Goal: Answer question/provide support

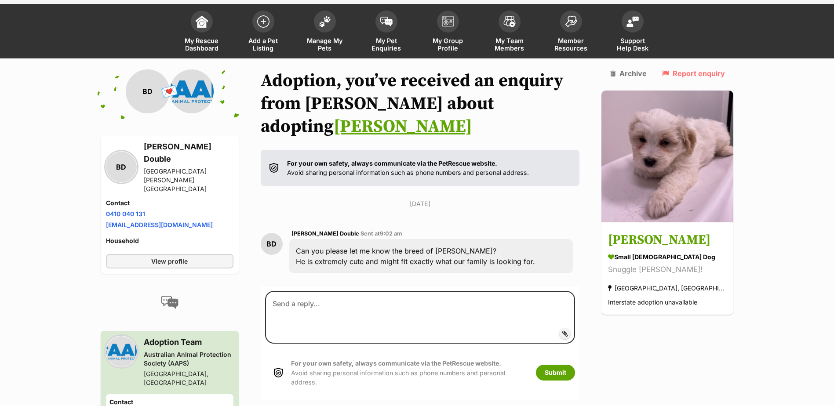
scroll to position [66, 0]
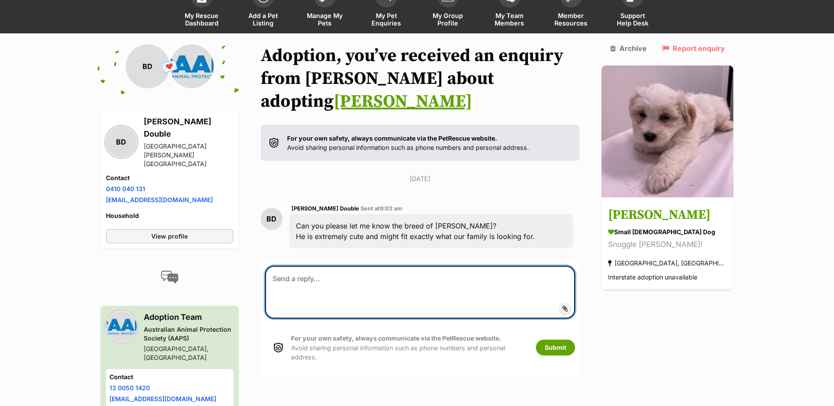
click at [292, 266] on textarea at bounding box center [420, 292] width 310 height 53
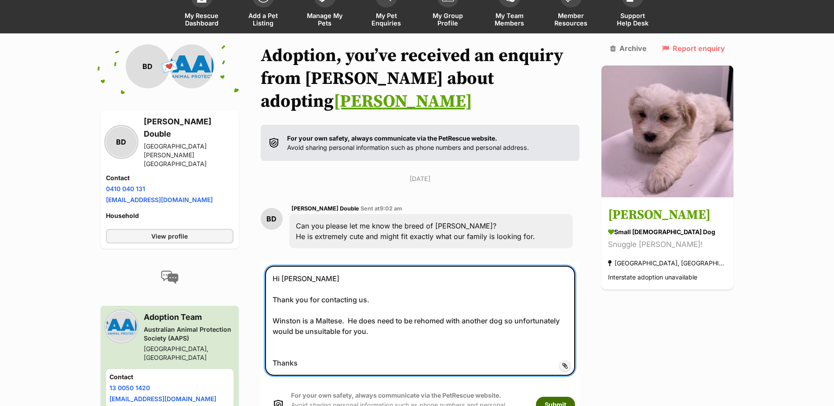
type textarea "Hi Belinda Thank you for contacting us. Winston is a Maltese. He does need to b…"
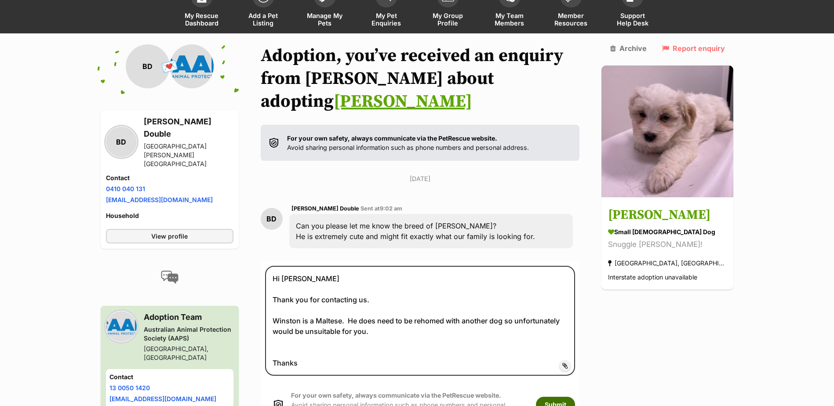
click at [573, 397] on button "Submit" at bounding box center [555, 405] width 39 height 16
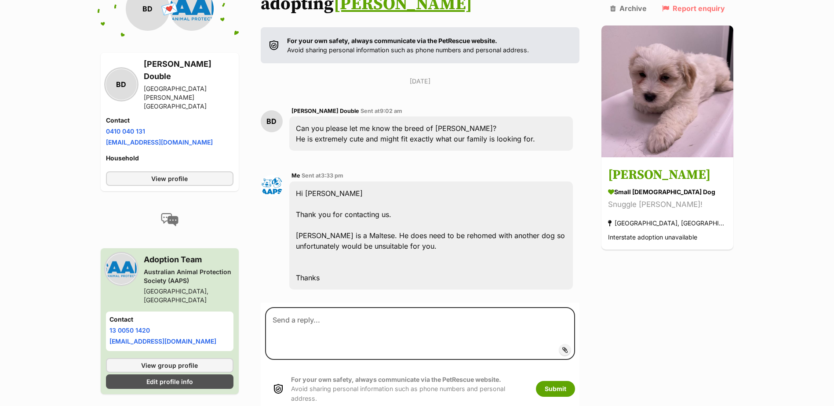
scroll to position [168, 0]
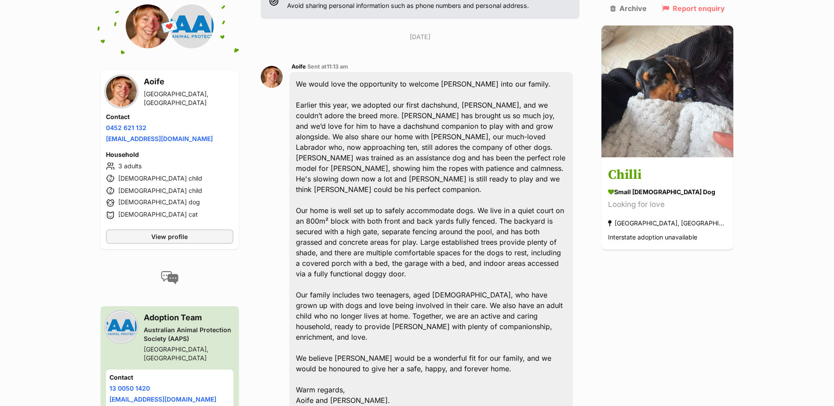
scroll to position [209, 0]
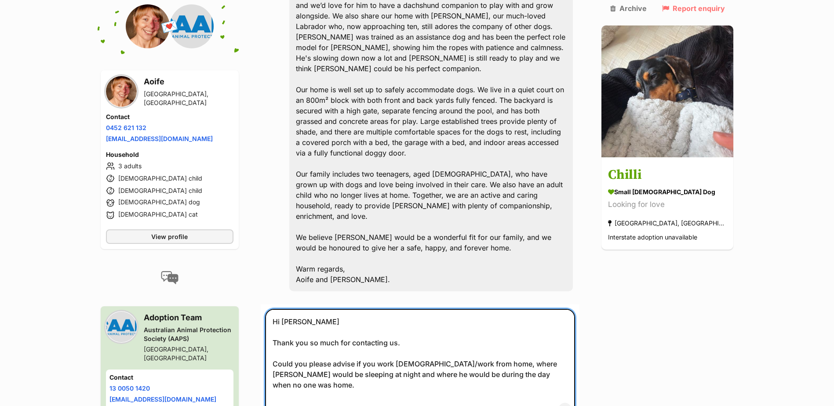
scroll to position [422, 0]
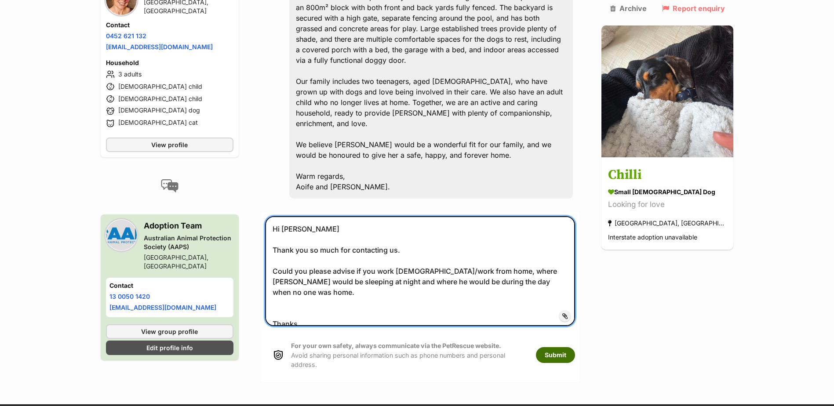
type textarea "Hi Aoife Thank you so much for contacting us. Could you please advise if you wo…"
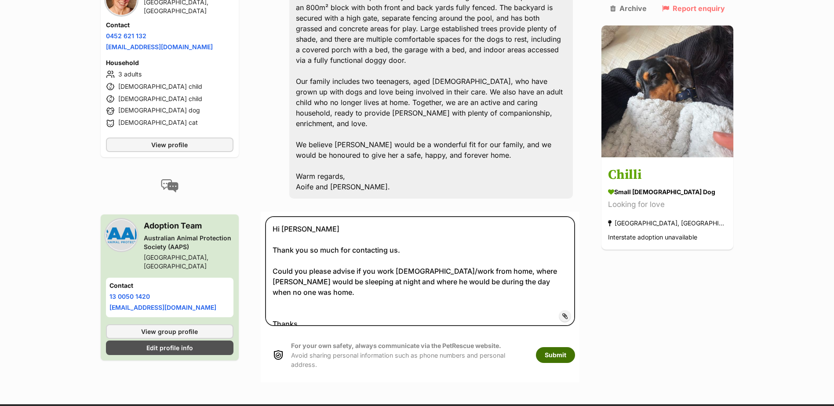
click at [573, 347] on button "Submit" at bounding box center [555, 355] width 39 height 16
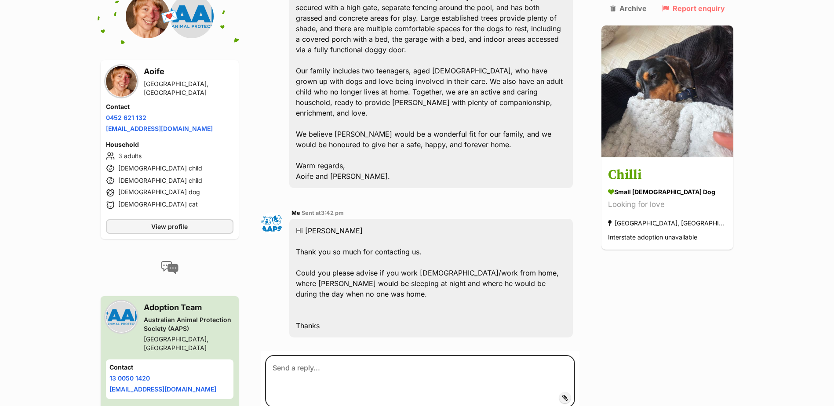
scroll to position [453, 0]
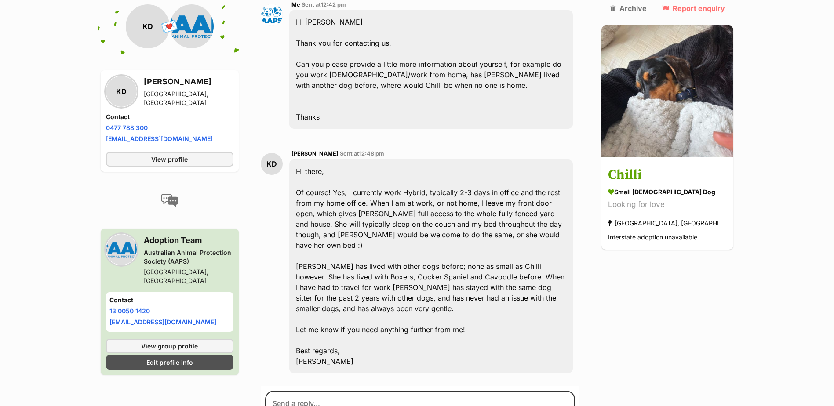
scroll to position [568, 0]
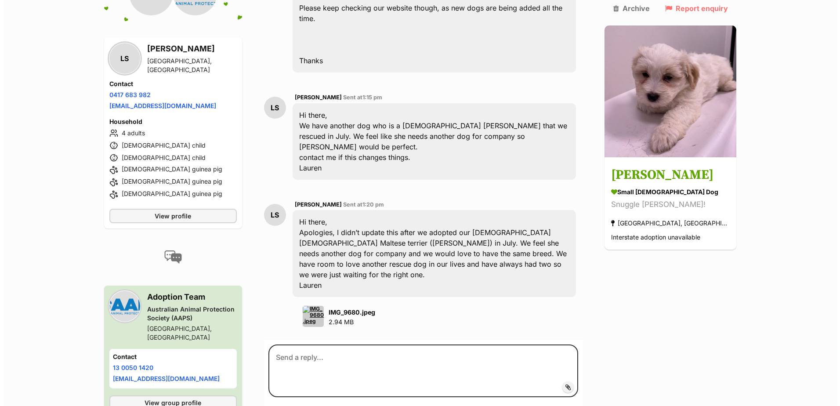
scroll to position [526, 0]
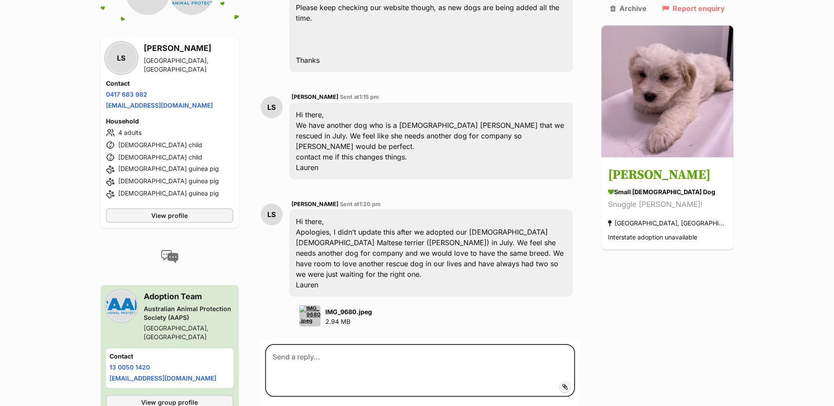
click at [312, 305] on img at bounding box center [309, 315] width 21 height 21
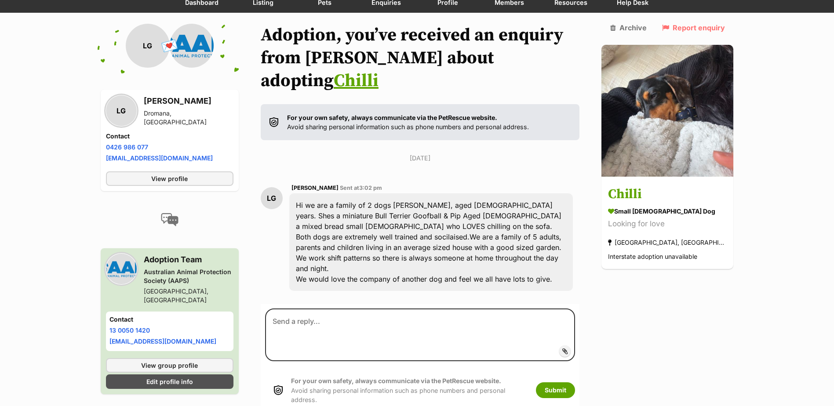
scroll to position [93, 0]
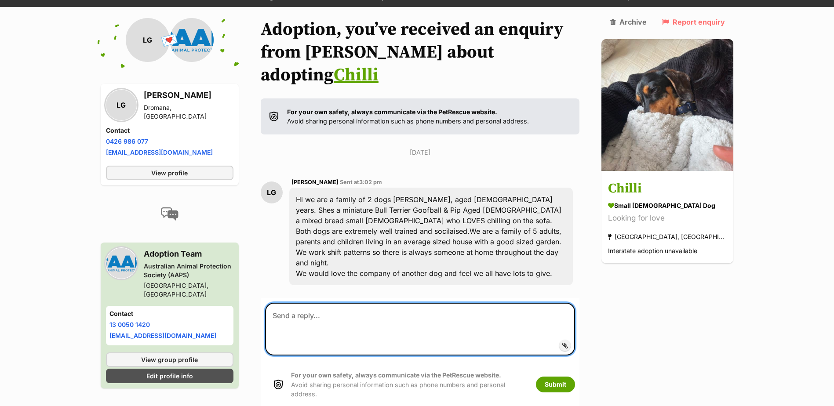
click at [300, 303] on textarea at bounding box center [420, 329] width 310 height 53
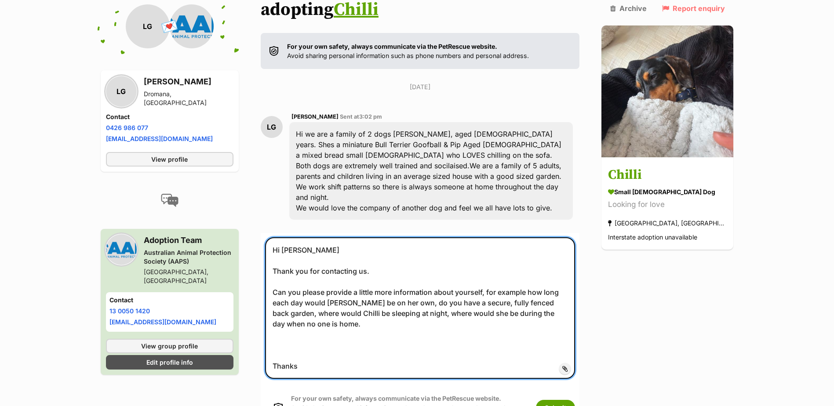
scroll to position [225, 0]
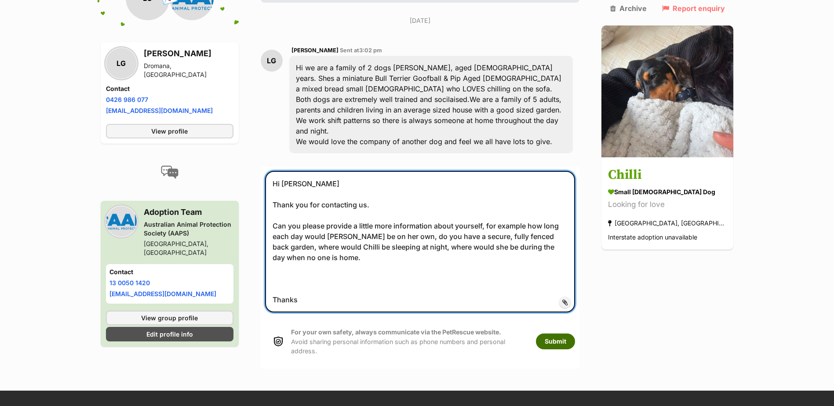
type textarea "Hi [PERSON_NAME] Thank you for contacting us. Can you please provide a little m…"
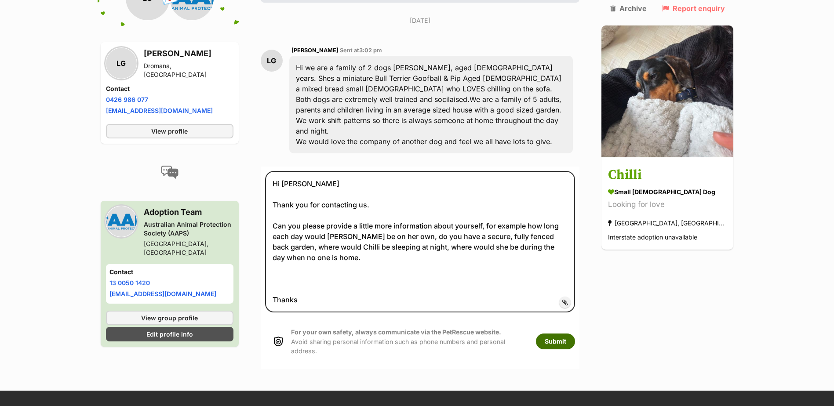
click at [575, 334] on button "Submit" at bounding box center [555, 342] width 39 height 16
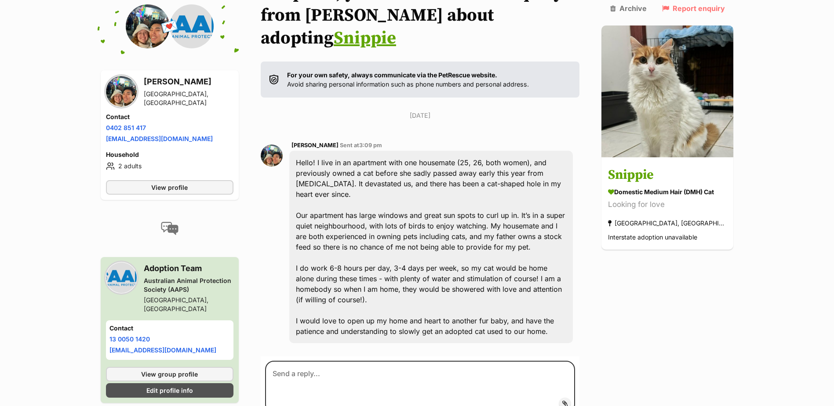
scroll to position [145, 0]
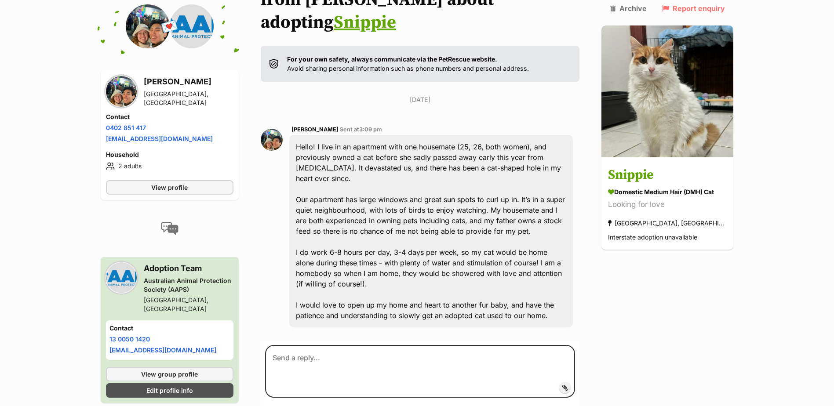
click at [129, 99] on img at bounding box center [121, 91] width 31 height 31
click at [160, 190] on span "View profile" at bounding box center [169, 187] width 36 height 9
